Goal: Transaction & Acquisition: Purchase product/service

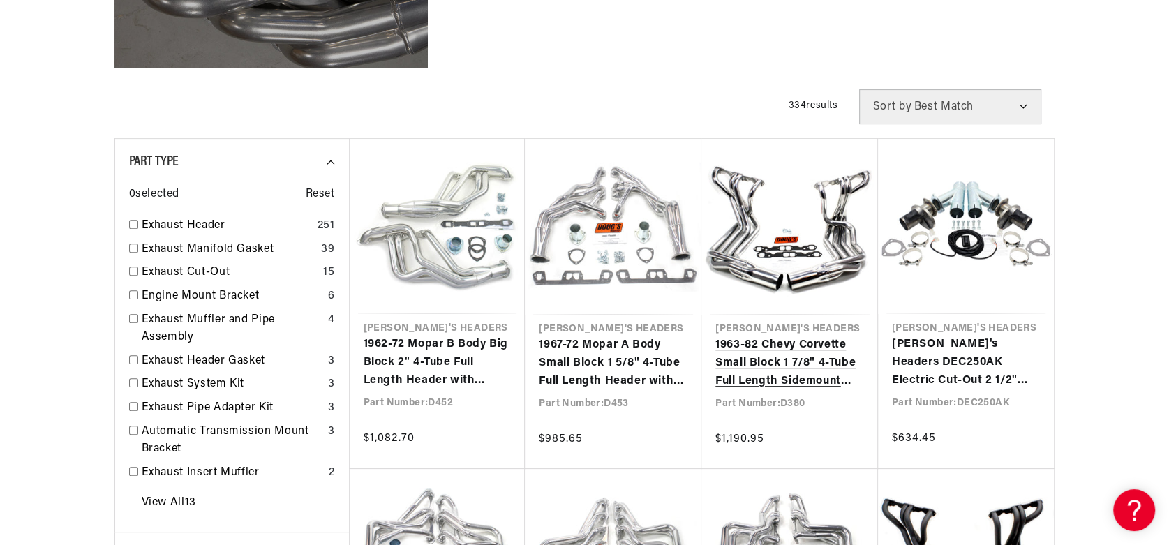
scroll to position [0, 423]
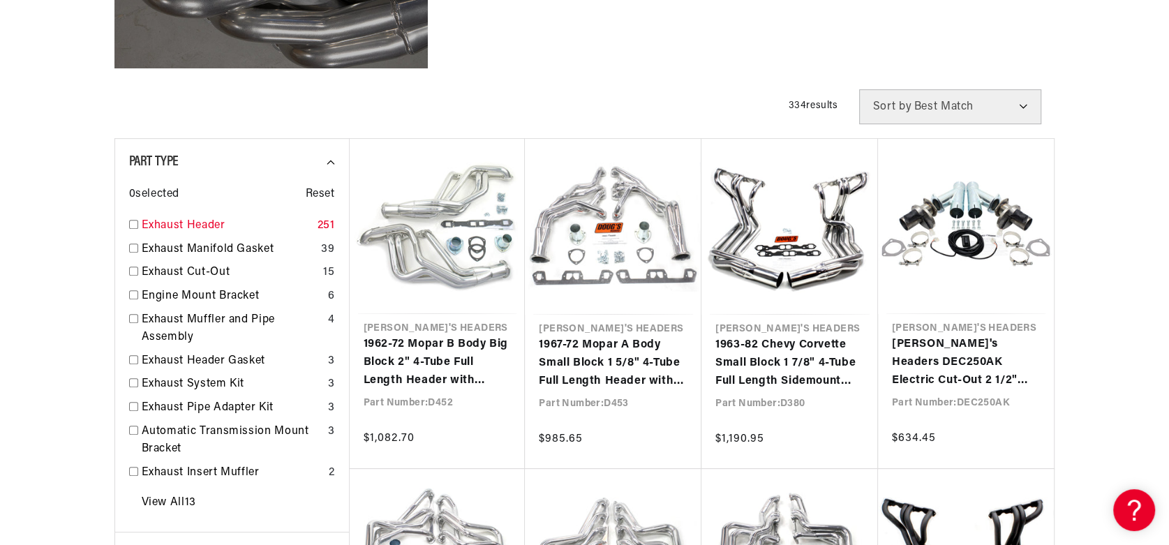
drag, startPoint x: 129, startPoint y: 223, endPoint x: 136, endPoint y: 226, distance: 7.5
click at [129, 223] on input "checkbox" at bounding box center [133, 224] width 9 height 9
checkbox input "true"
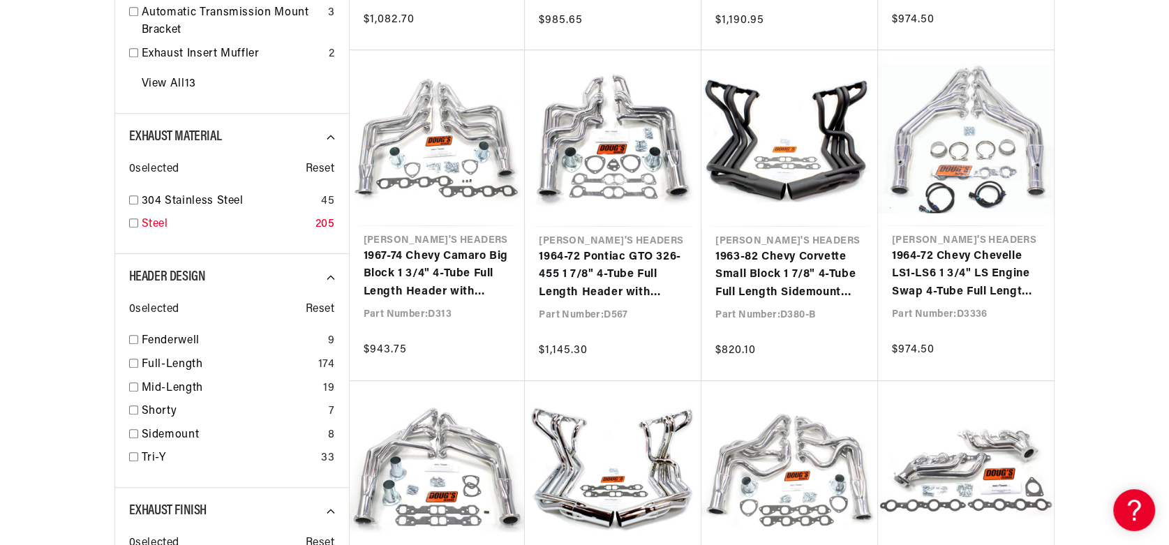
click at [131, 225] on input "checkbox" at bounding box center [133, 223] width 9 height 9
checkbox input "true"
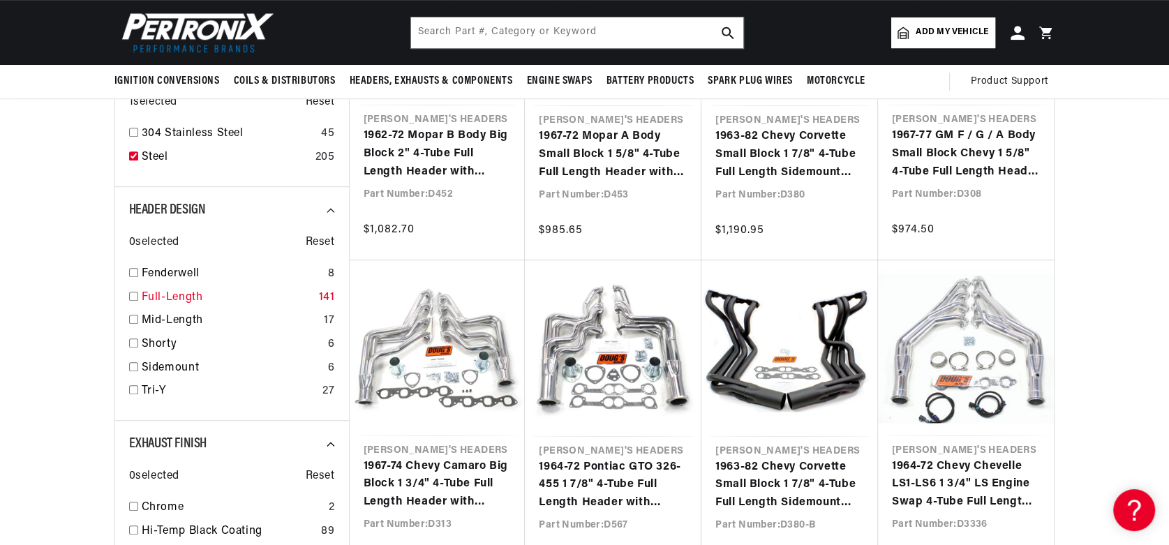
click at [131, 295] on input "checkbox" at bounding box center [133, 296] width 9 height 9
checkbox input "true"
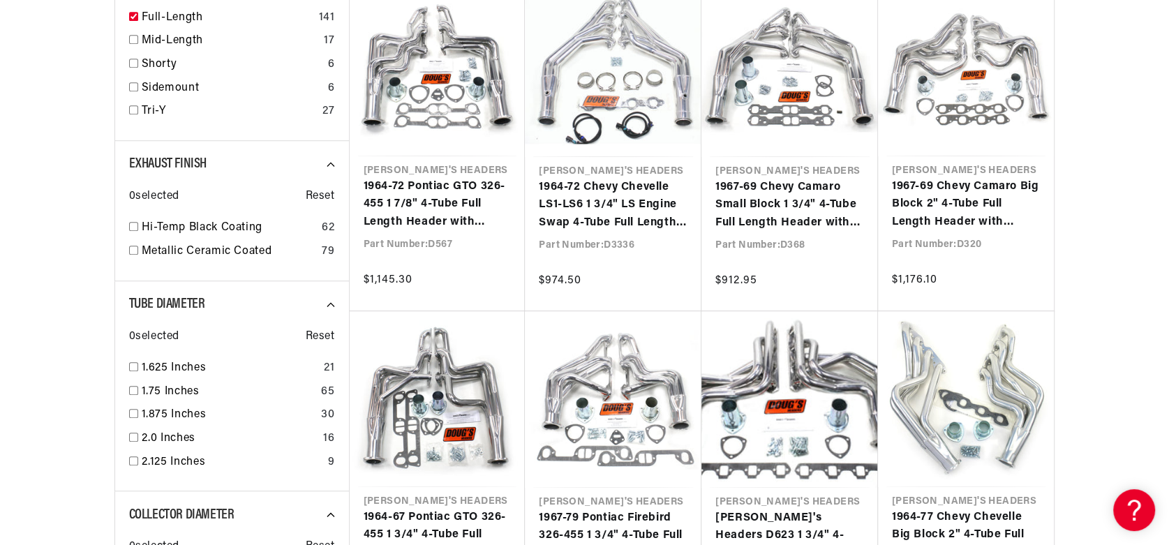
scroll to position [977, 0]
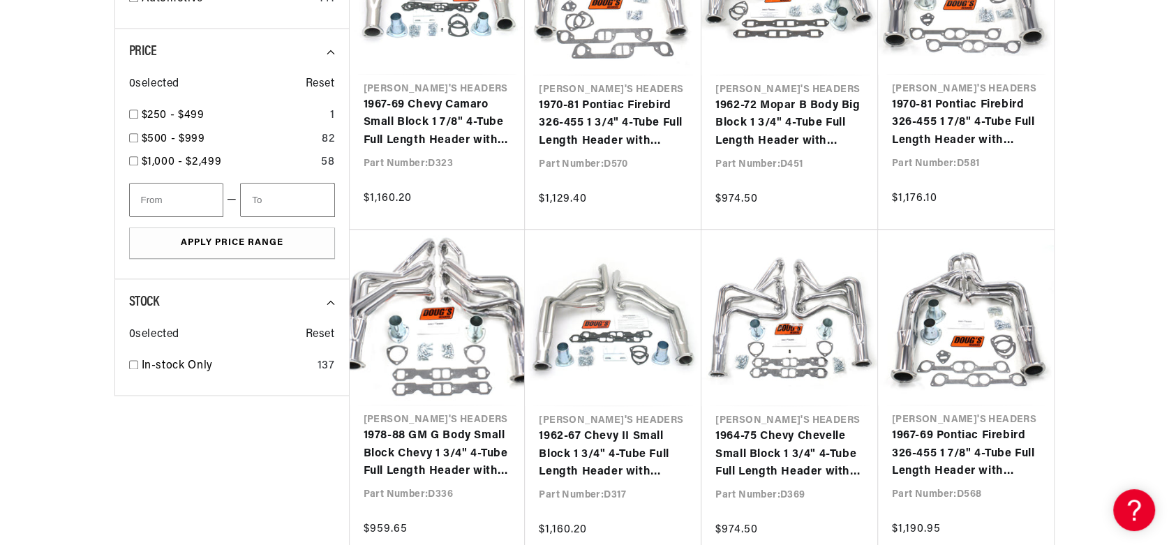
scroll to position [1745, 0]
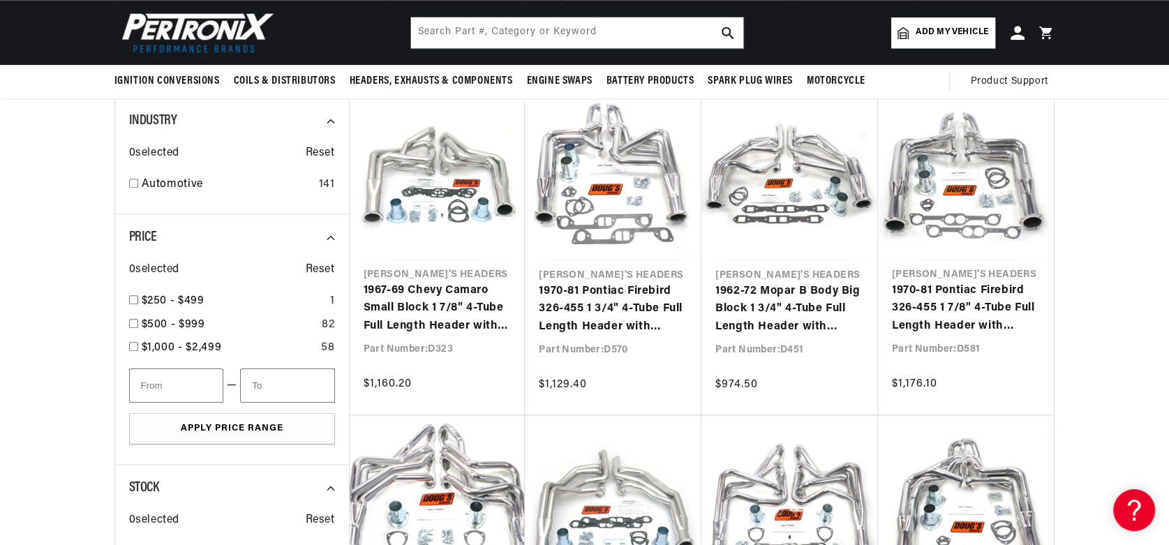
scroll to position [0, 423]
click at [604, 39] on input "text" at bounding box center [577, 32] width 332 height 31
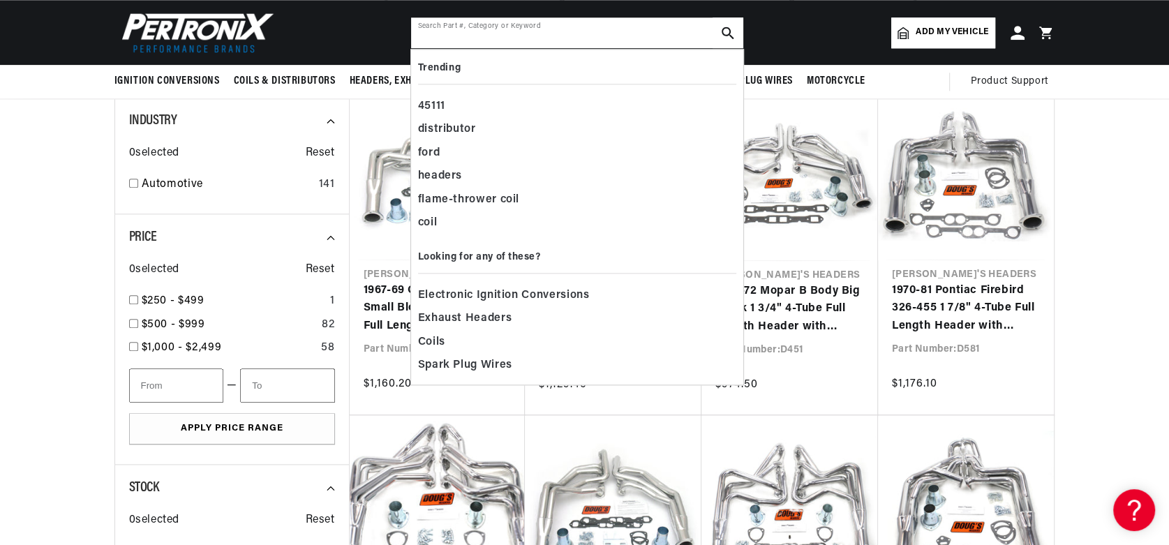
scroll to position [0, 0]
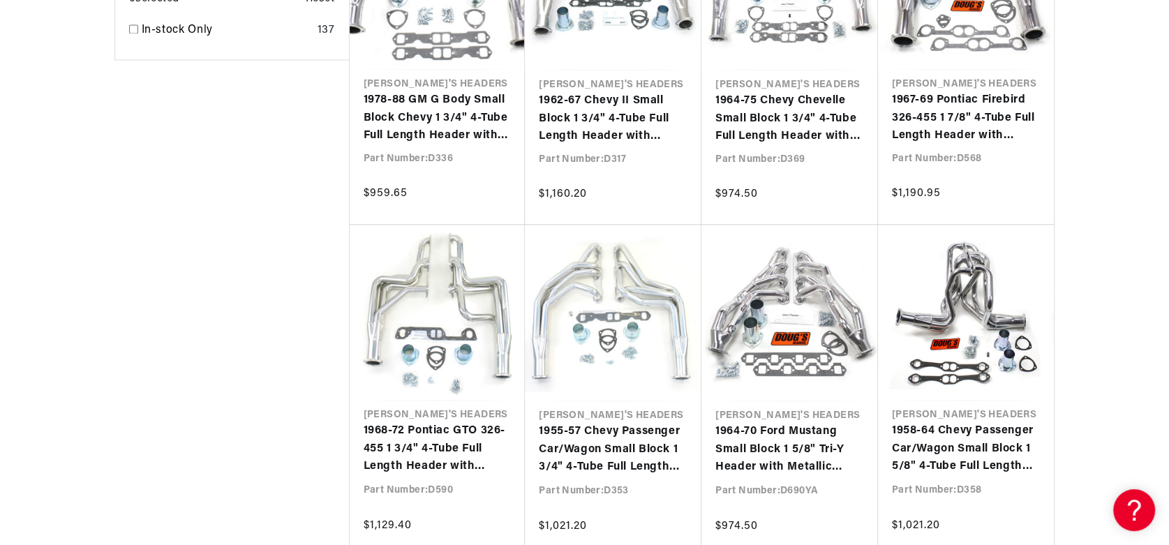
scroll to position [2066, 0]
